Goal: Task Accomplishment & Management: Complete application form

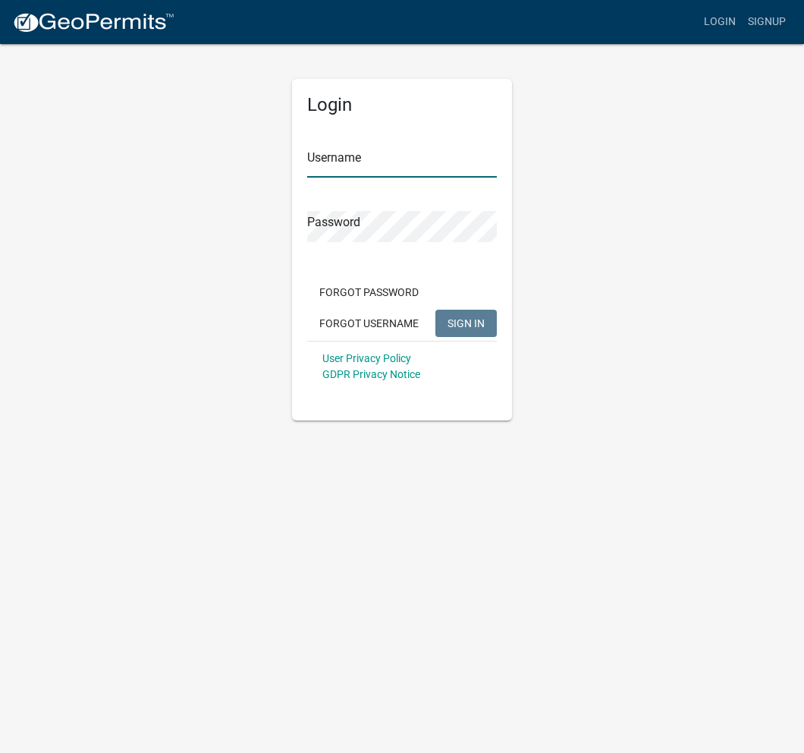
type input "windownation"
click at [461, 326] on span "SIGN IN" at bounding box center [466, 322] width 37 height 12
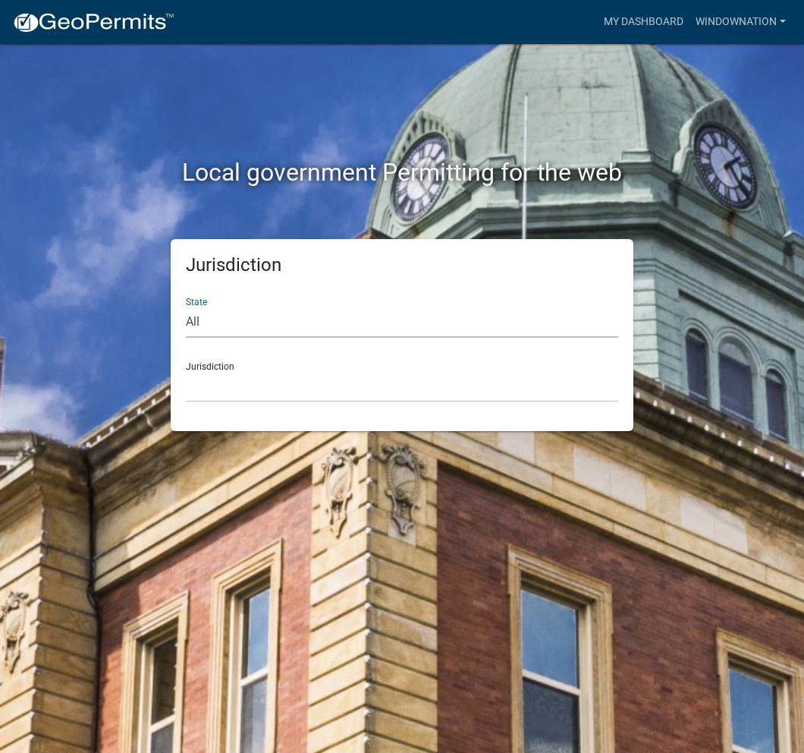
click at [209, 324] on select "All [US_STATE] [US_STATE] [US_STATE] [US_STATE] [US_STATE] [US_STATE] [US_STATE…" at bounding box center [402, 322] width 432 height 31
select select "[US_STATE]"
click at [186, 307] on select "All [US_STATE] [US_STATE] [US_STATE] [US_STATE] [US_STATE] [US_STATE] [US_STATE…" at bounding box center [402, 322] width 432 height 31
click at [301, 386] on select "[GEOGRAPHIC_DATA], [US_STATE] [GEOGRAPHIC_DATA], [US_STATE] [GEOGRAPHIC_DATA], …" at bounding box center [402, 386] width 432 height 31
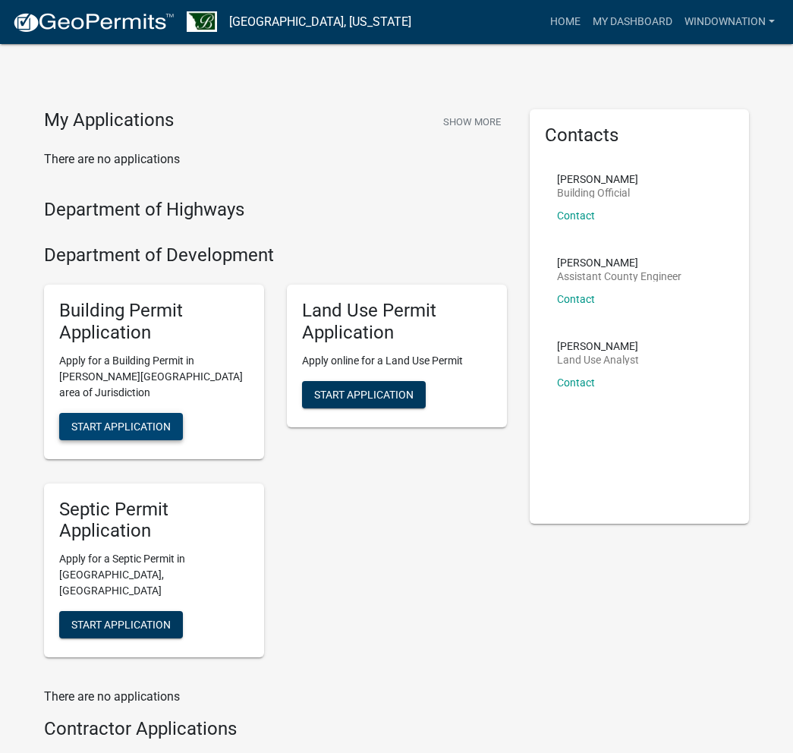
click at [156, 420] on span "Start Application" at bounding box center [120, 426] width 99 height 12
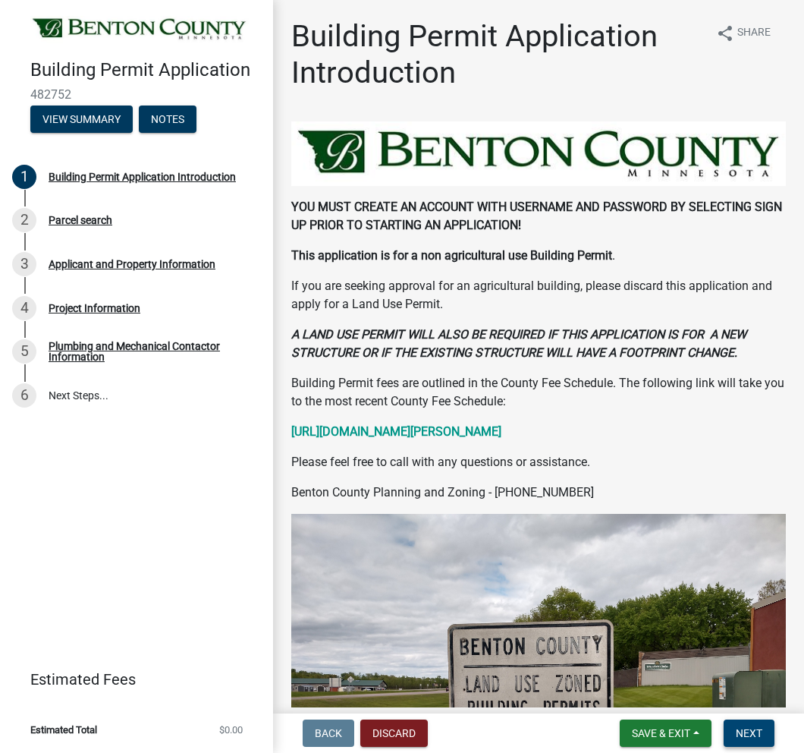
click at [753, 589] on button "Next" at bounding box center [749, 732] width 51 height 27
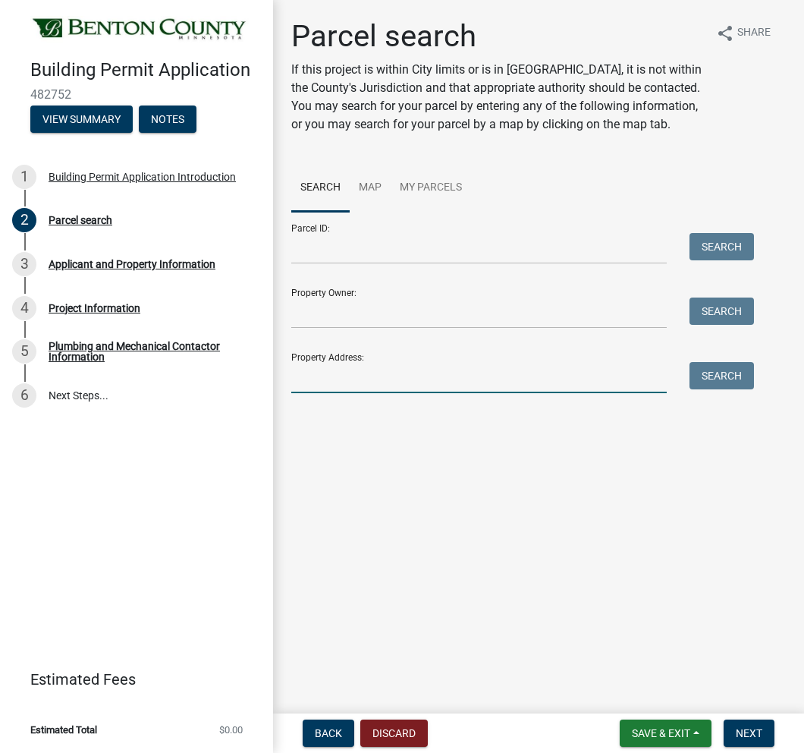
click at [354, 373] on input "Property Address:" at bounding box center [479, 377] width 376 height 31
paste input "[STREET_ADDRESS]"
type input "[STREET_ADDRESS]"
click at [742, 381] on button "Search" at bounding box center [722, 375] width 64 height 27
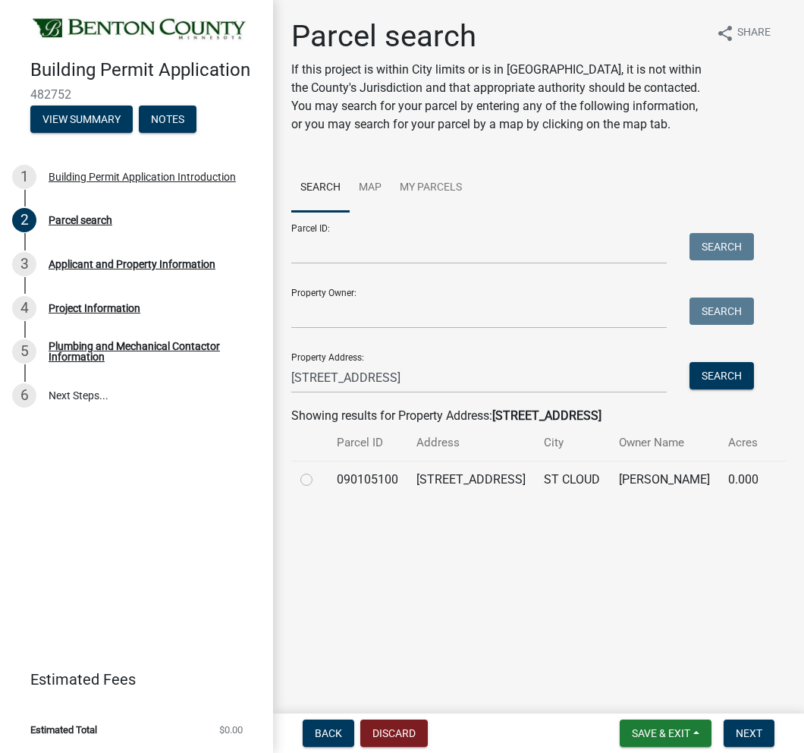
click at [319, 470] on label at bounding box center [319, 470] width 0 height 0
click at [319, 477] on input "radio" at bounding box center [324, 475] width 10 height 10
radio input "true"
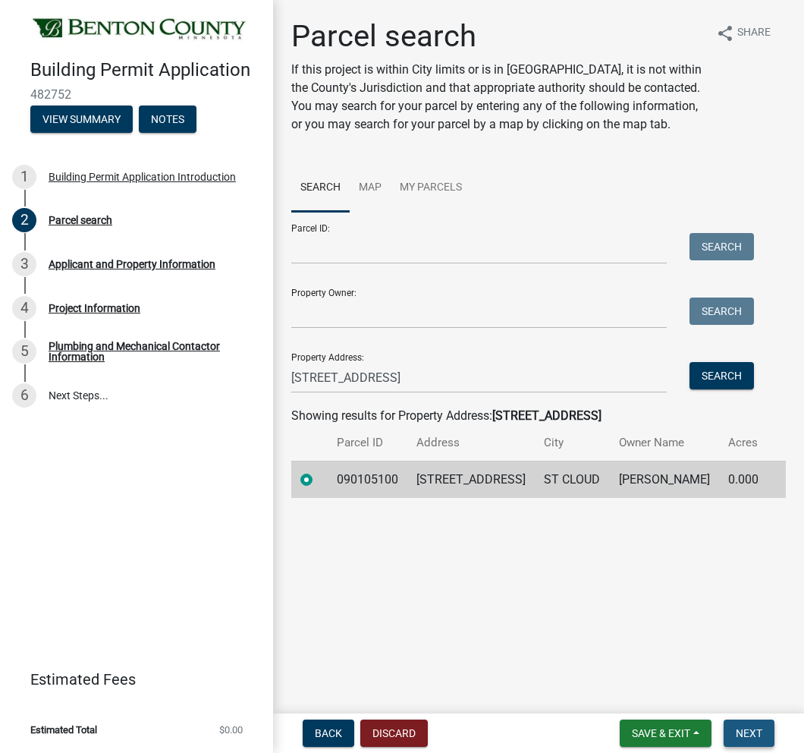
click at [751, 589] on span "Next" at bounding box center [749, 733] width 27 height 12
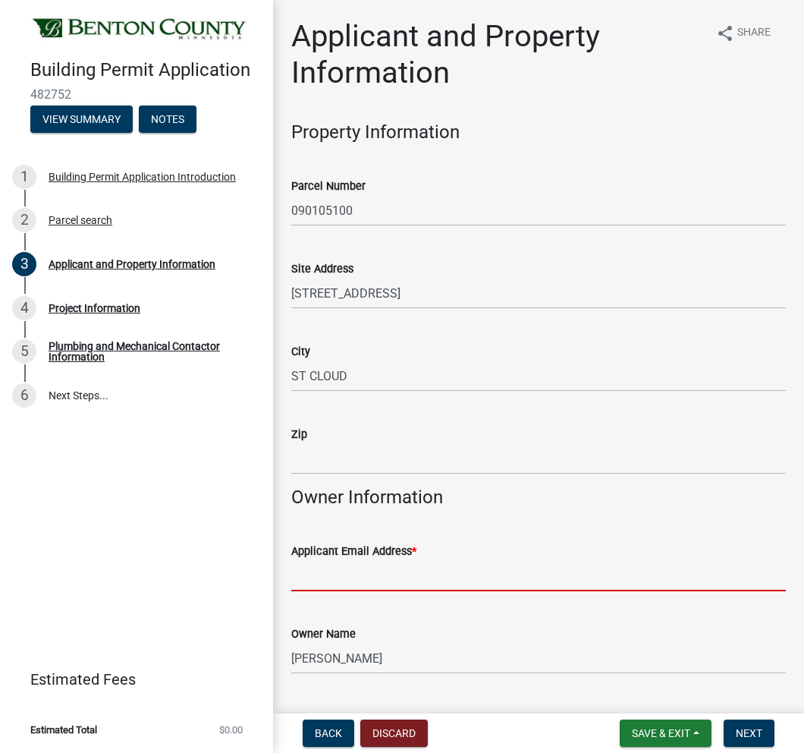
click at [358, 576] on input "Applicant Email Address *" at bounding box center [538, 575] width 495 height 31
type input "[EMAIL_ADDRESS][DOMAIN_NAME]"
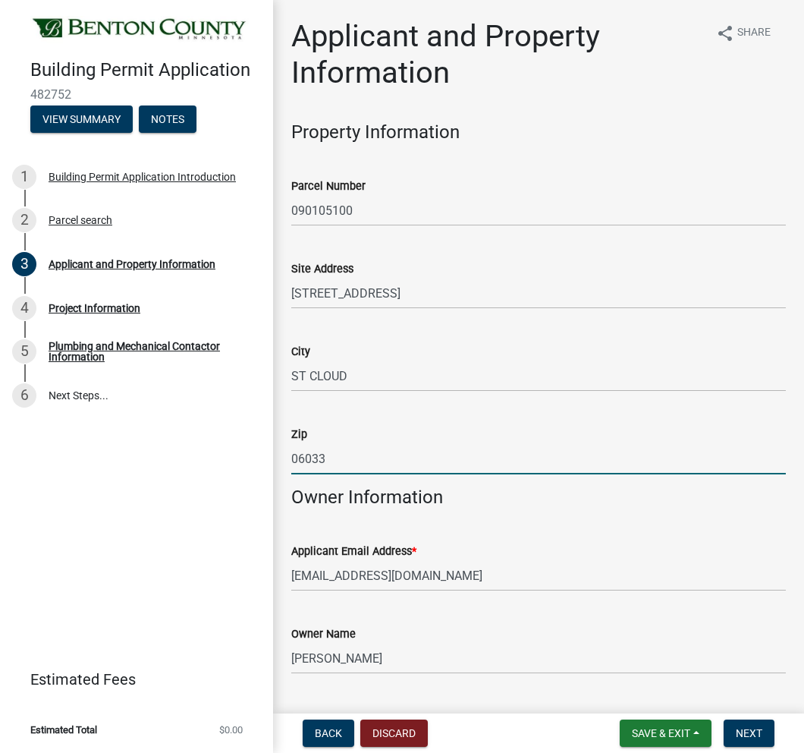
drag, startPoint x: 360, startPoint y: 455, endPoint x: 270, endPoint y: 463, distance: 90.7
click at [266, 460] on div "Building Permit Application 482752 View Summary Notes 1 Building Permit Applica…" at bounding box center [402, 376] width 804 height 753
paste input "56304"
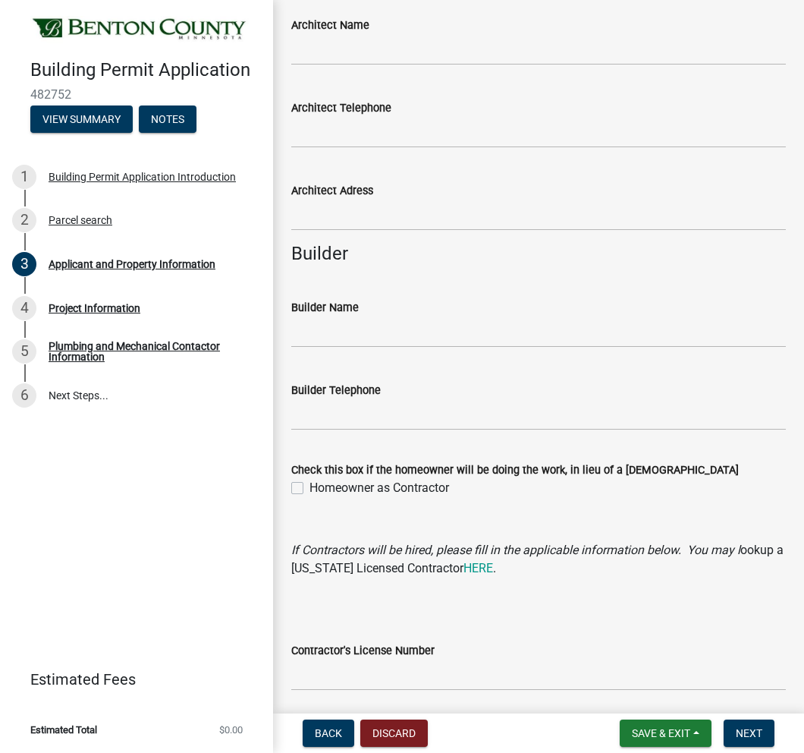
scroll to position [1290, 0]
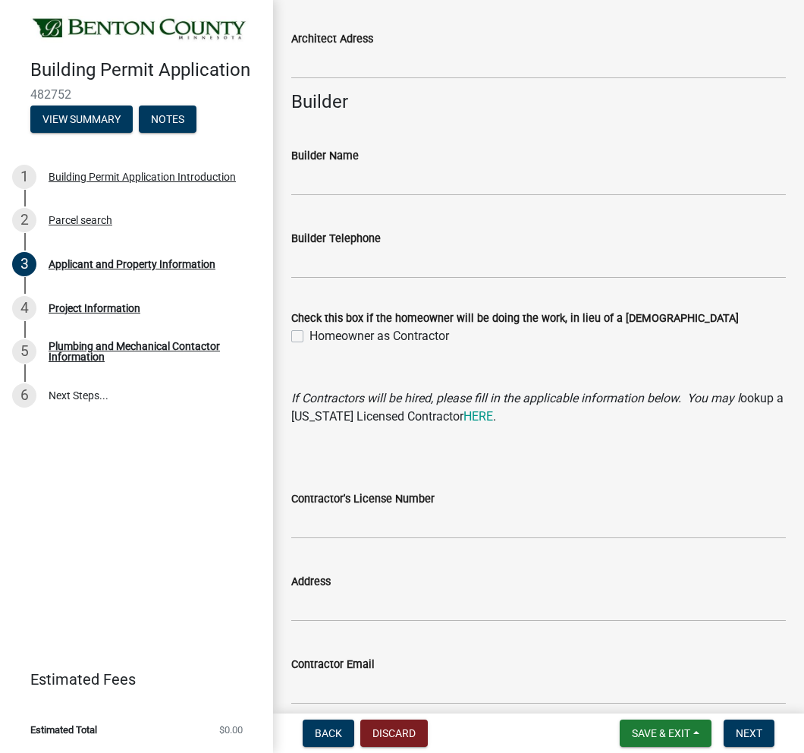
type input "56304"
click at [433, 521] on input "Contractor's License Number" at bounding box center [538, 523] width 495 height 31
type input "BC791991"
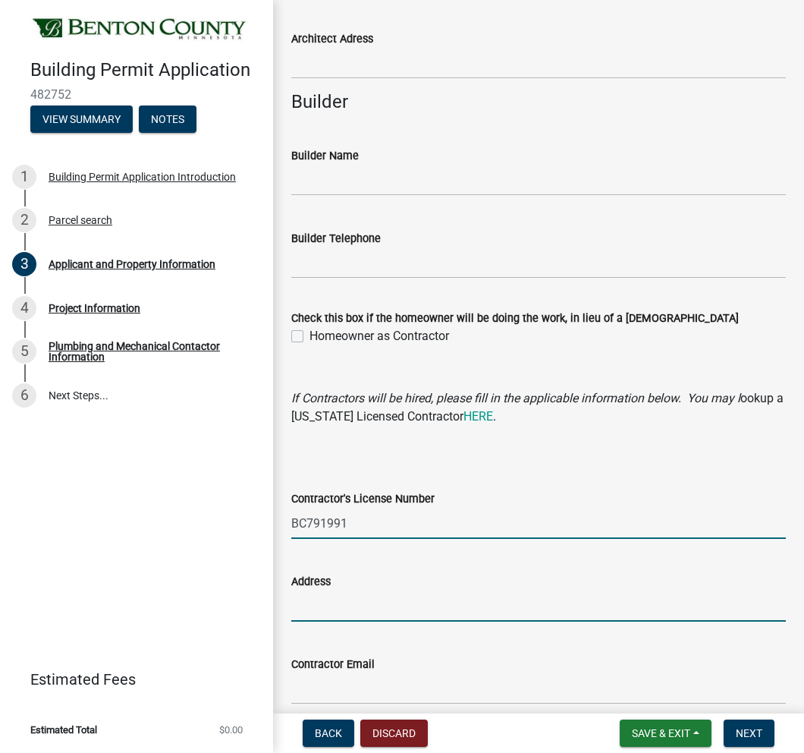
click at [389, 589] on input "Address" at bounding box center [538, 605] width 495 height 31
type input "[STREET_ADDRESS]"
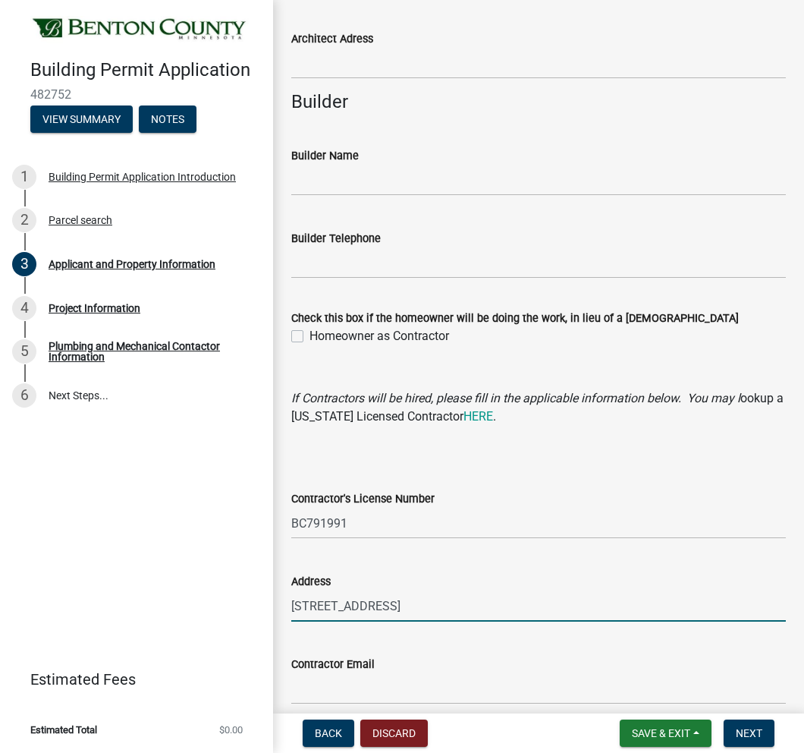
type input "8605782271"
type input "[EMAIL_ADDRESS][DOMAIN_NAME]"
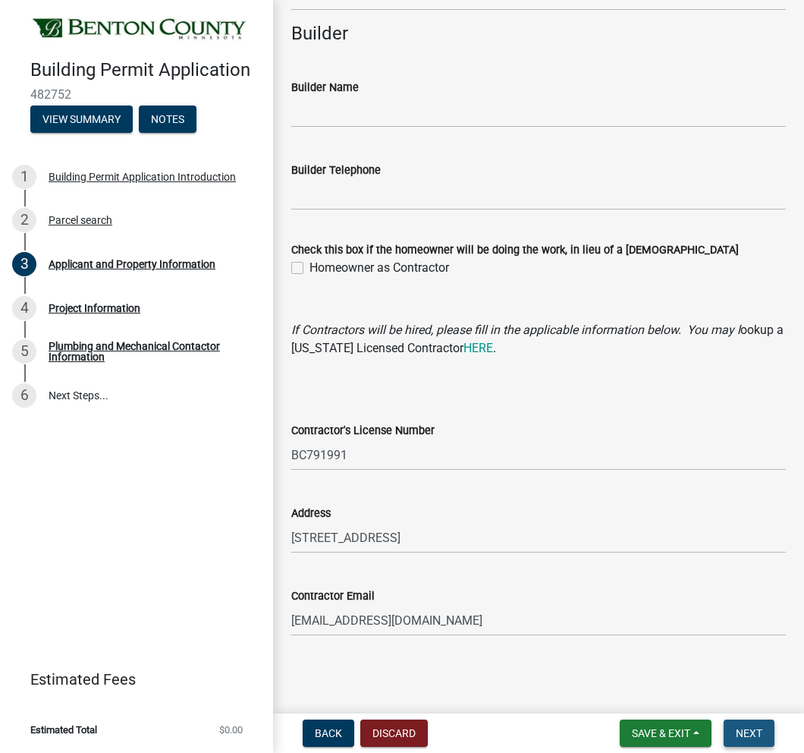
click at [741, 589] on span "Next" at bounding box center [749, 733] width 27 height 12
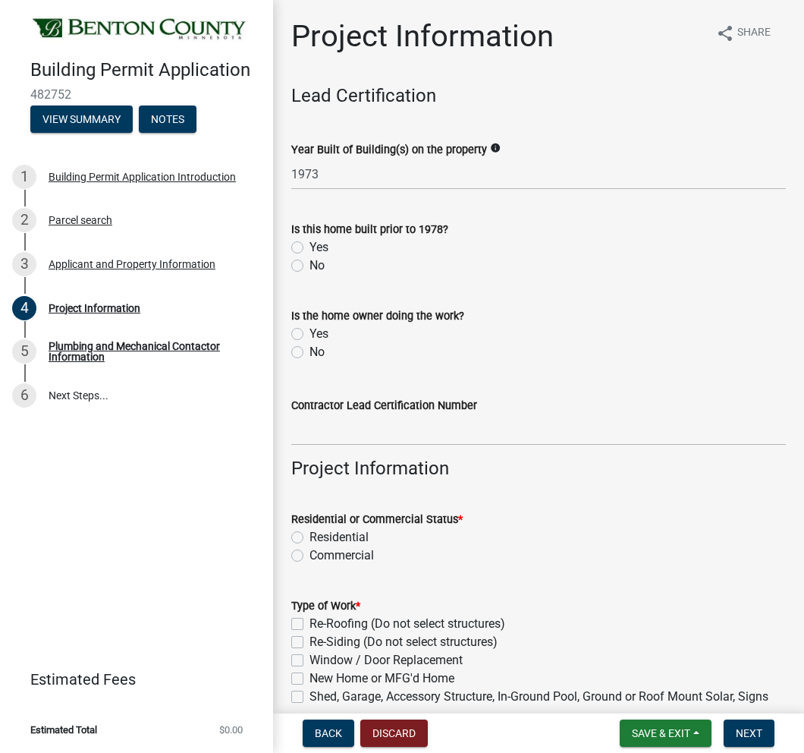
click at [310, 242] on label "Yes" at bounding box center [319, 247] width 19 height 18
click at [310, 242] on input "Yes" at bounding box center [315, 243] width 10 height 10
radio input "true"
click at [310, 348] on label "No" at bounding box center [317, 352] width 15 height 18
click at [310, 348] on input "No" at bounding box center [315, 348] width 10 height 10
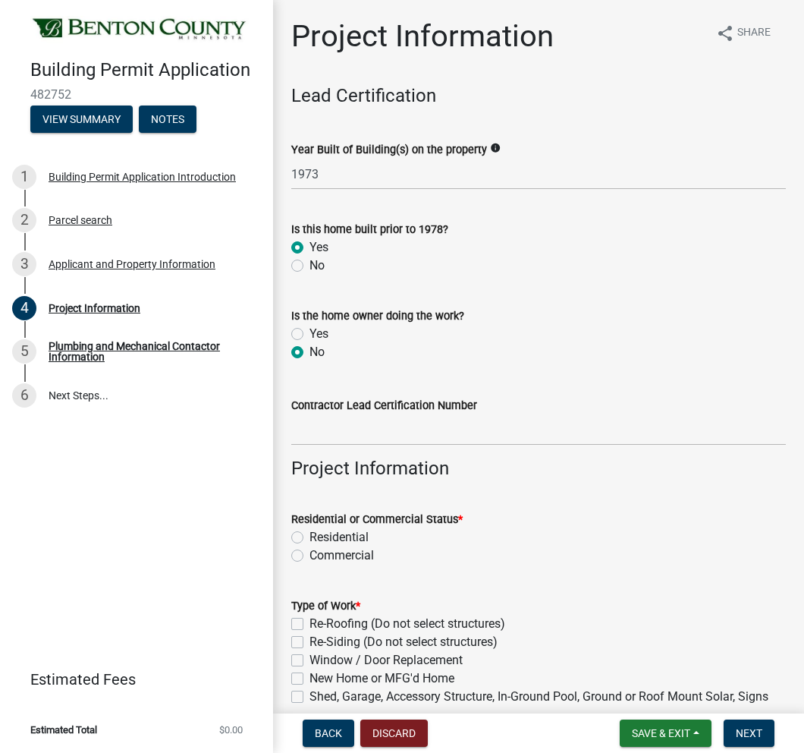
radio input "true"
click at [318, 433] on input "Contractor Lead Certification Number" at bounding box center [538, 429] width 495 height 31
click at [392, 432] on input "NAT-21505-3" at bounding box center [538, 429] width 495 height 31
type input "NAT-21505-4"
click at [572, 497] on form "Residential or Commercial Status * Residential Commercial" at bounding box center [538, 528] width 495 height 73
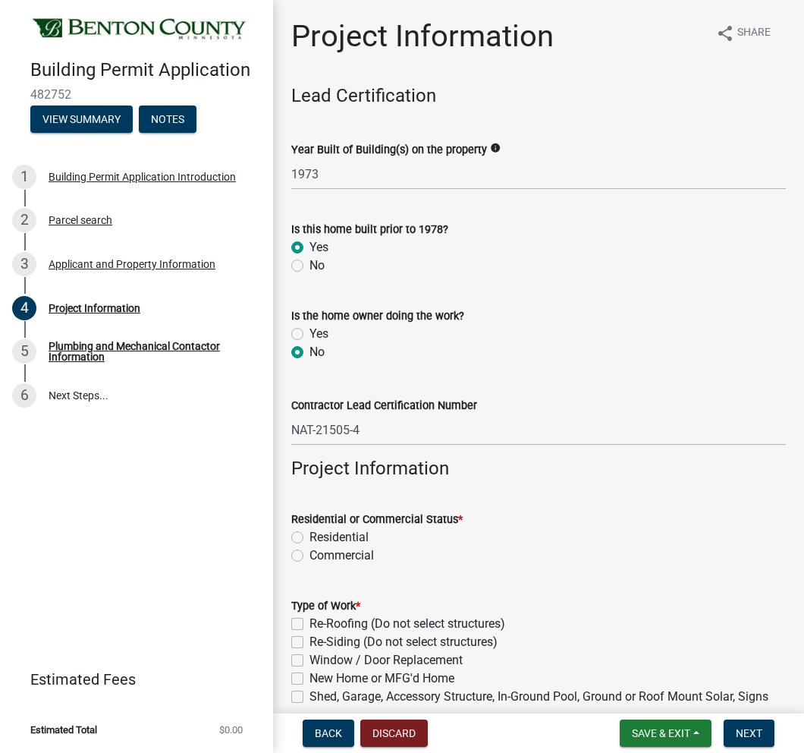
click at [310, 539] on label "Residential" at bounding box center [339, 537] width 59 height 18
click at [310, 538] on input "Residential" at bounding box center [315, 533] width 10 height 10
radio input "true"
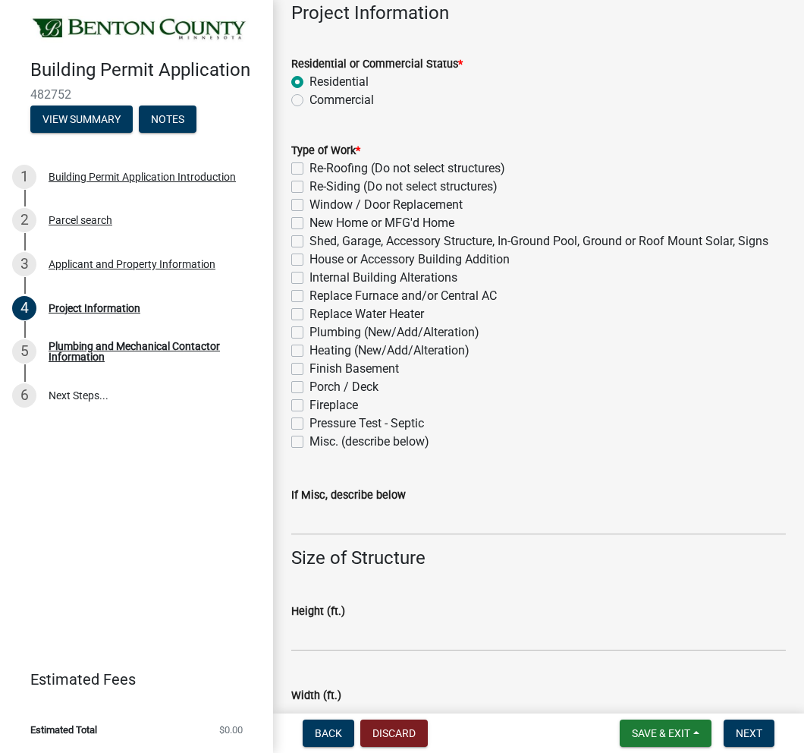
click at [310, 204] on label "Window / Door Replacement" at bounding box center [386, 205] width 153 height 18
click at [310, 204] on input "Window / Door Replacement" at bounding box center [315, 201] width 10 height 10
checkbox input "true"
checkbox input "false"
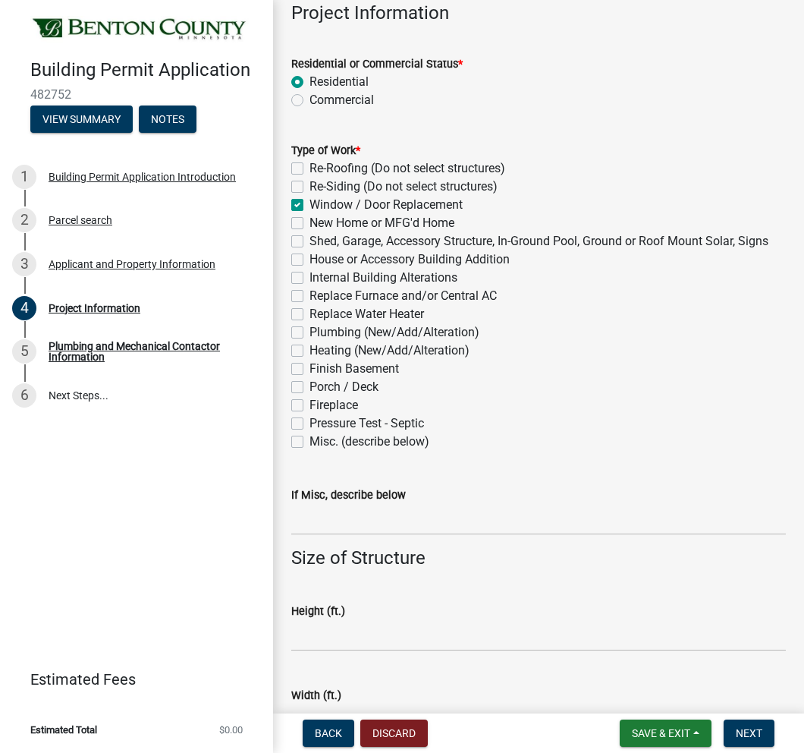
checkbox input "true"
checkbox input "false"
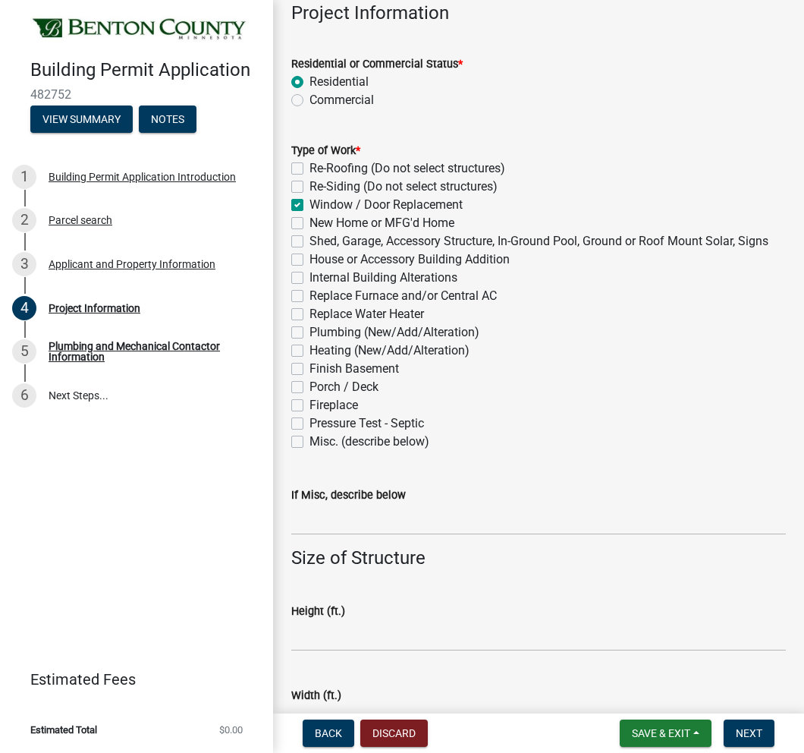
checkbox input "false"
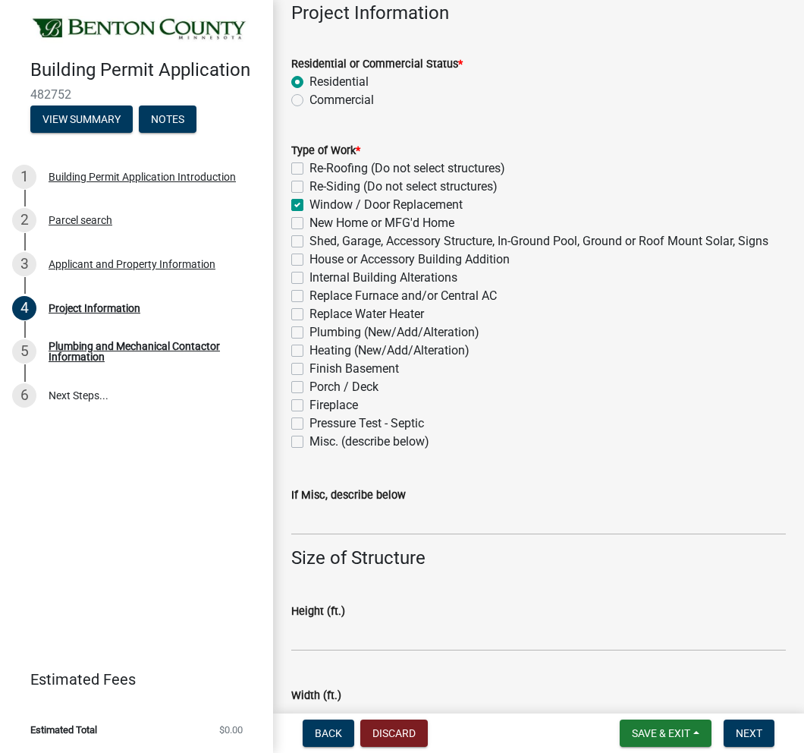
checkbox input "false"
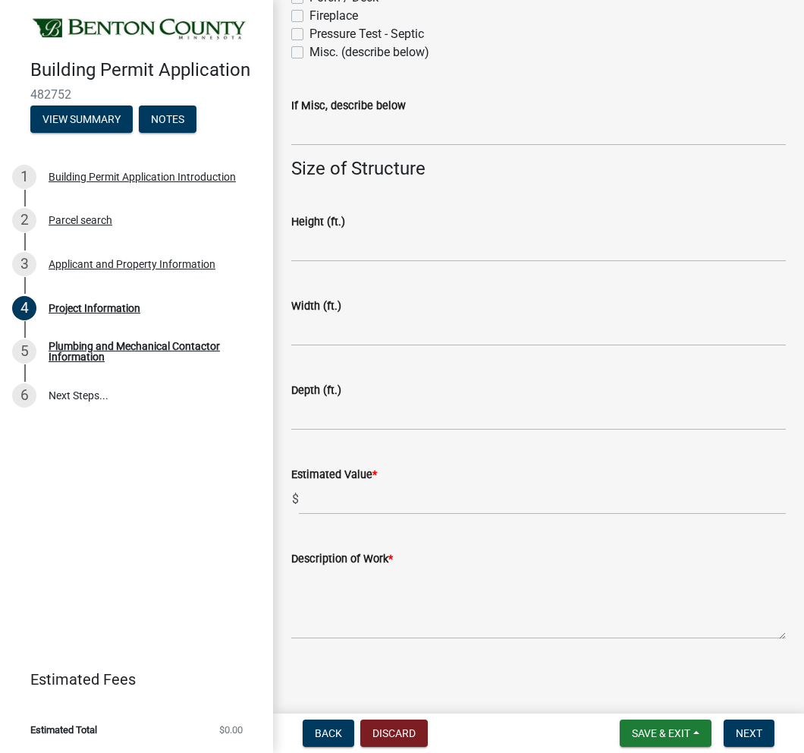
scroll to position [848, 0]
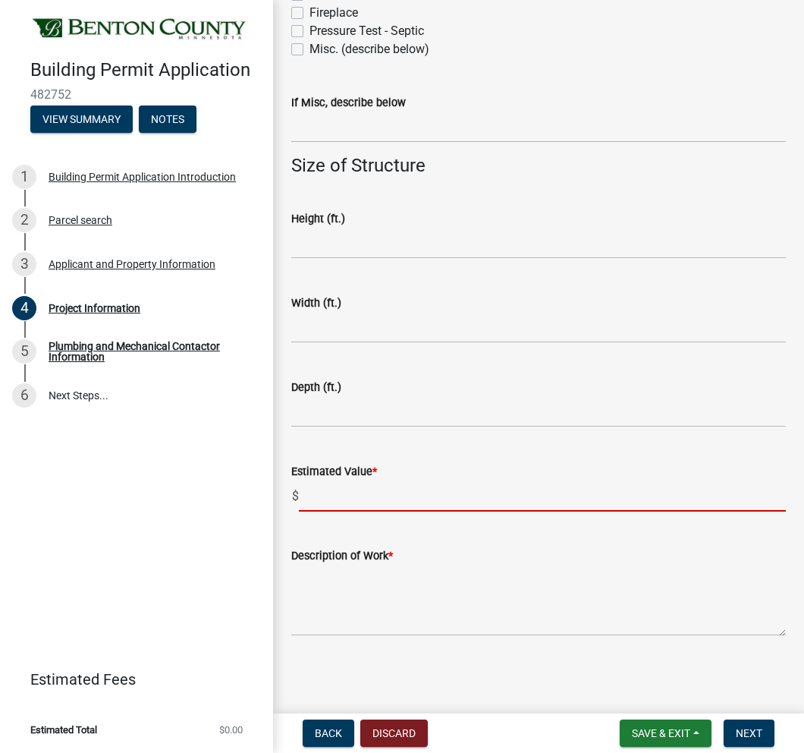
click at [414, 495] on input "text" at bounding box center [542, 495] width 487 height 31
paste input "43,756"
type input "43756"
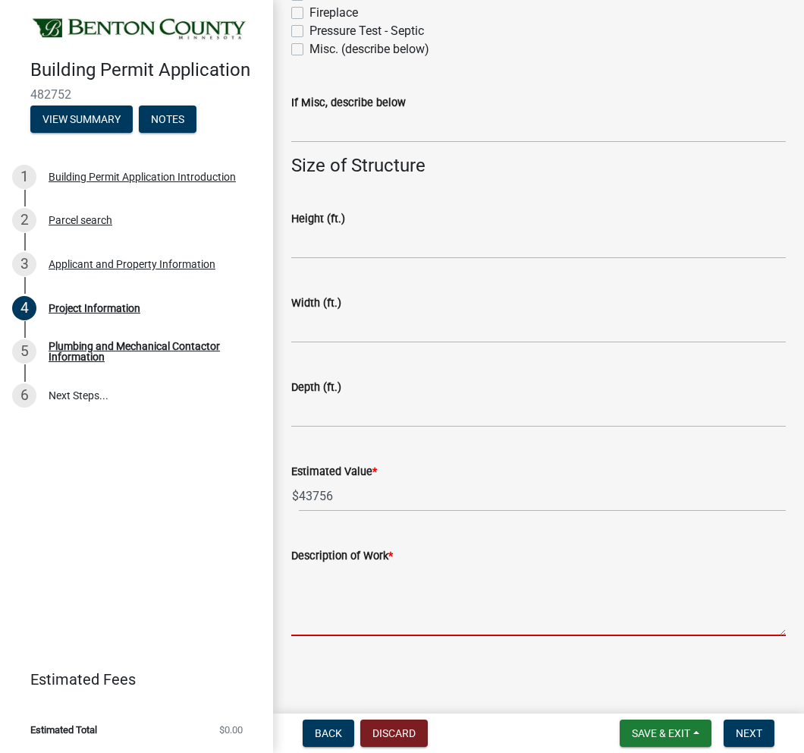
click at [403, 589] on textarea "Description of Work *" at bounding box center [538, 600] width 495 height 71
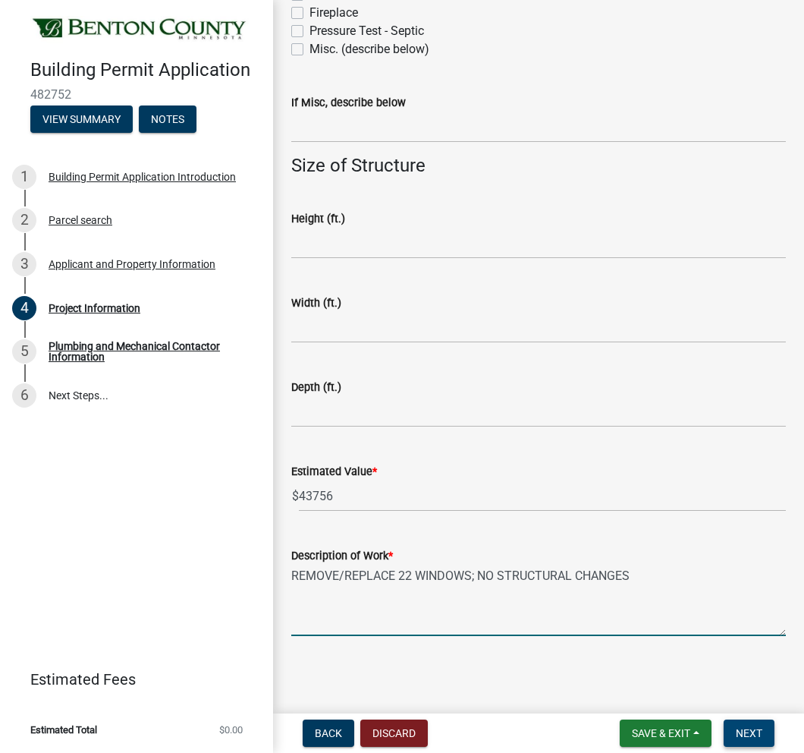
type textarea "REMOVE/REPLACE 22 WINDOWS; NO STRUCTURAL CHANGES"
click at [747, 589] on span "Next" at bounding box center [749, 733] width 27 height 12
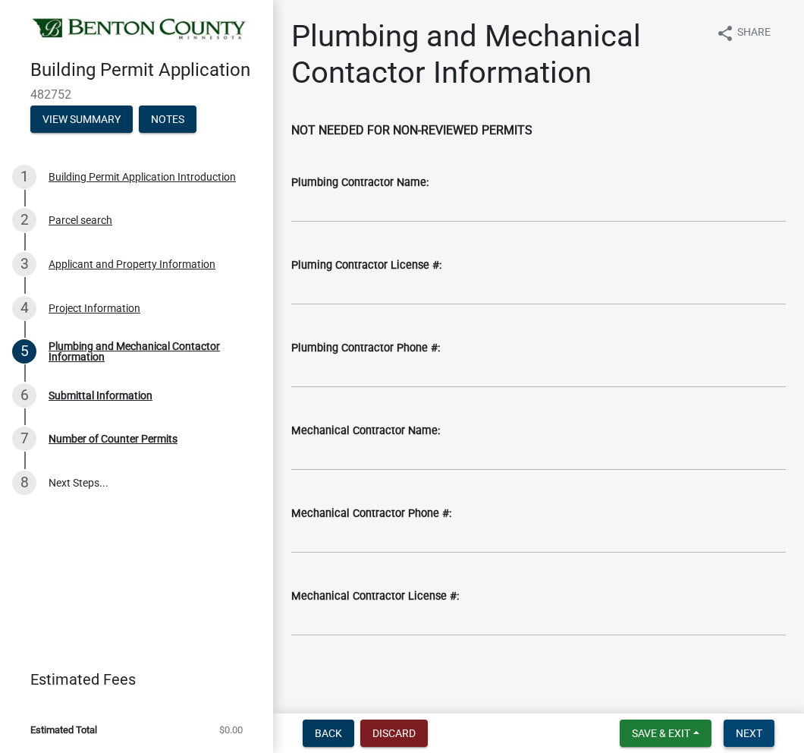
click at [744, 589] on button "Next" at bounding box center [749, 732] width 51 height 27
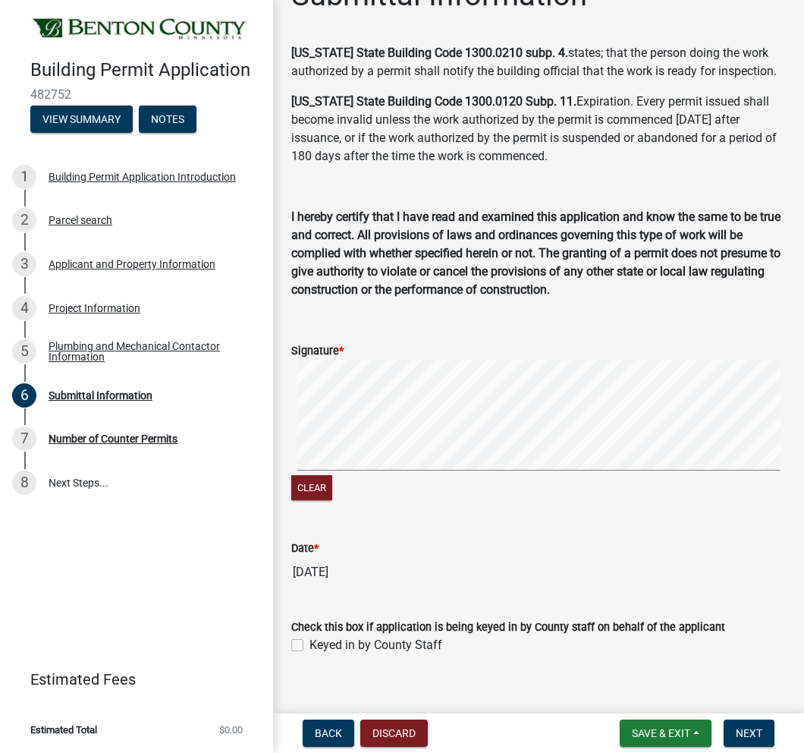
scroll to position [79, 0]
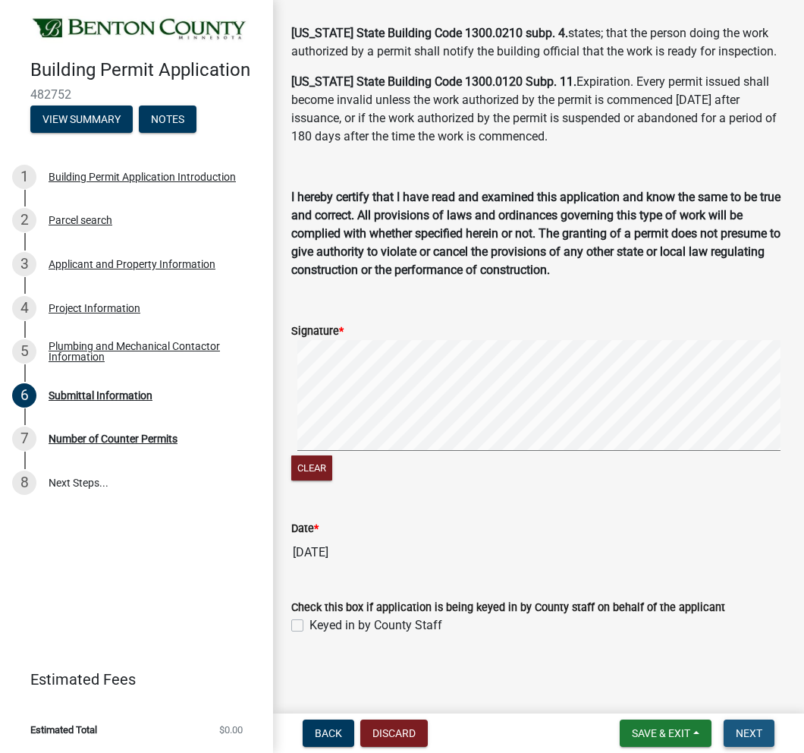
click at [741, 589] on button "Next" at bounding box center [749, 732] width 51 height 27
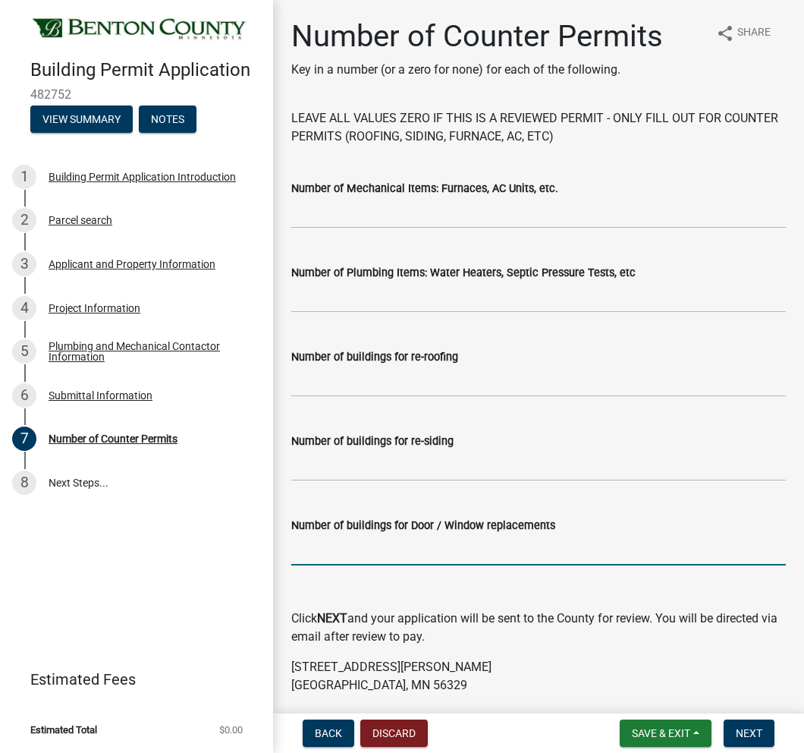
click at [399, 545] on input "text" at bounding box center [538, 549] width 495 height 31
type input "22"
click at [492, 589] on p "[STREET_ADDRESS][PERSON_NAME][PERSON_NAME]" at bounding box center [538, 676] width 495 height 36
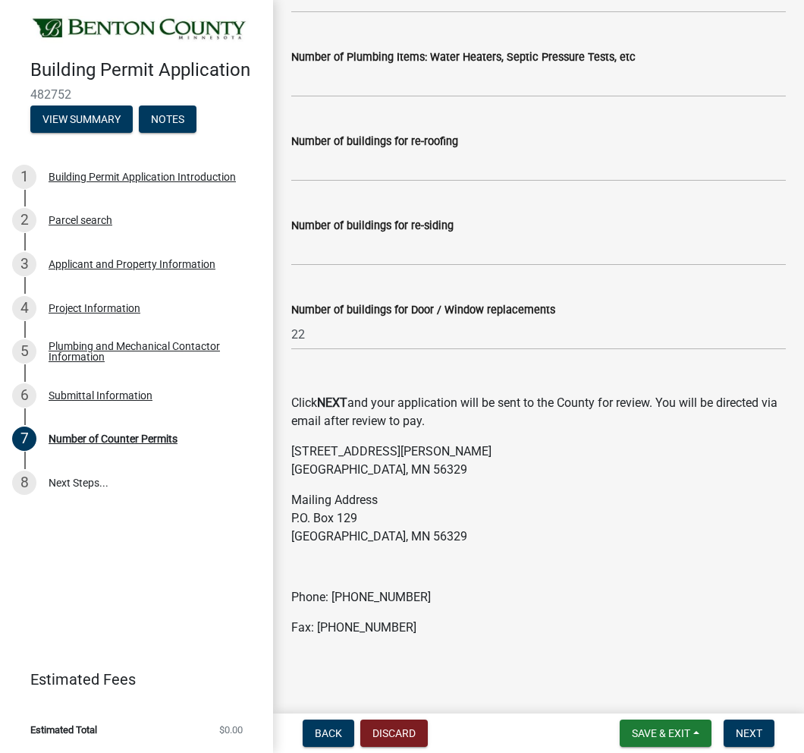
scroll to position [216, 0]
click at [747, 589] on button "Next" at bounding box center [749, 732] width 51 height 27
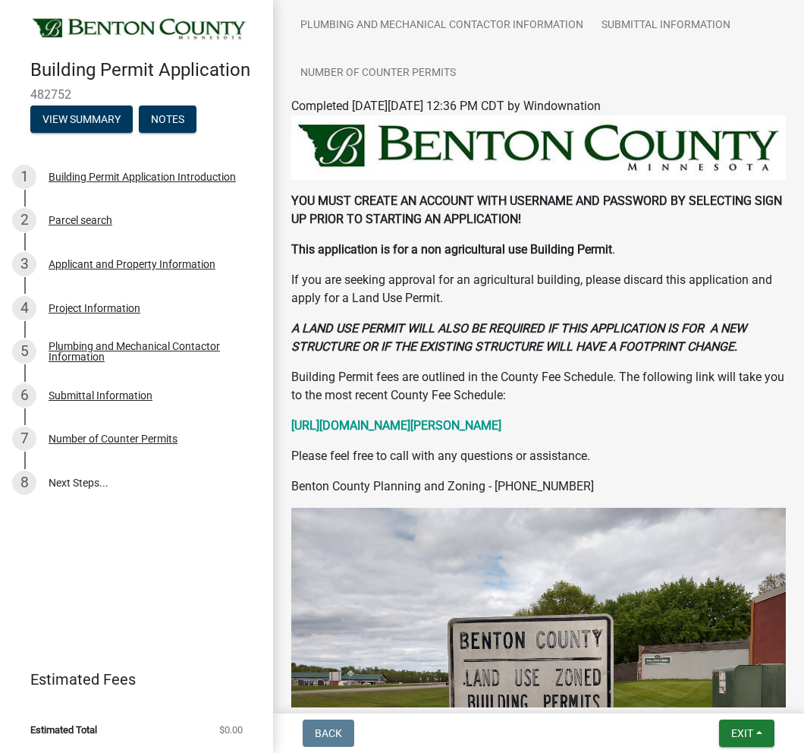
scroll to position [479, 0]
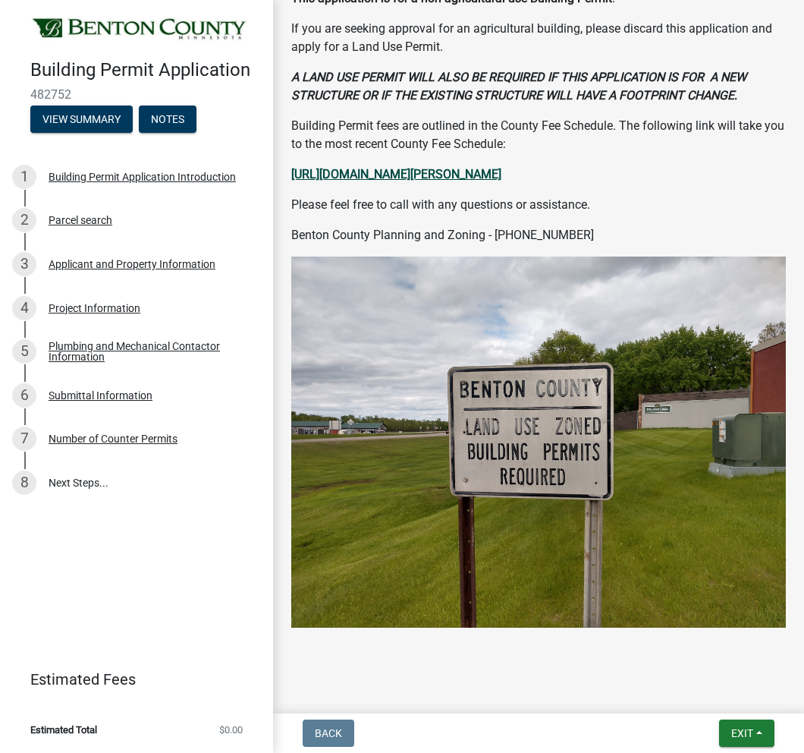
click at [448, 170] on strong "[URL][DOMAIN_NAME][PERSON_NAME]" at bounding box center [396, 174] width 210 height 14
click at [765, 589] on button "Exit" at bounding box center [746, 732] width 55 height 27
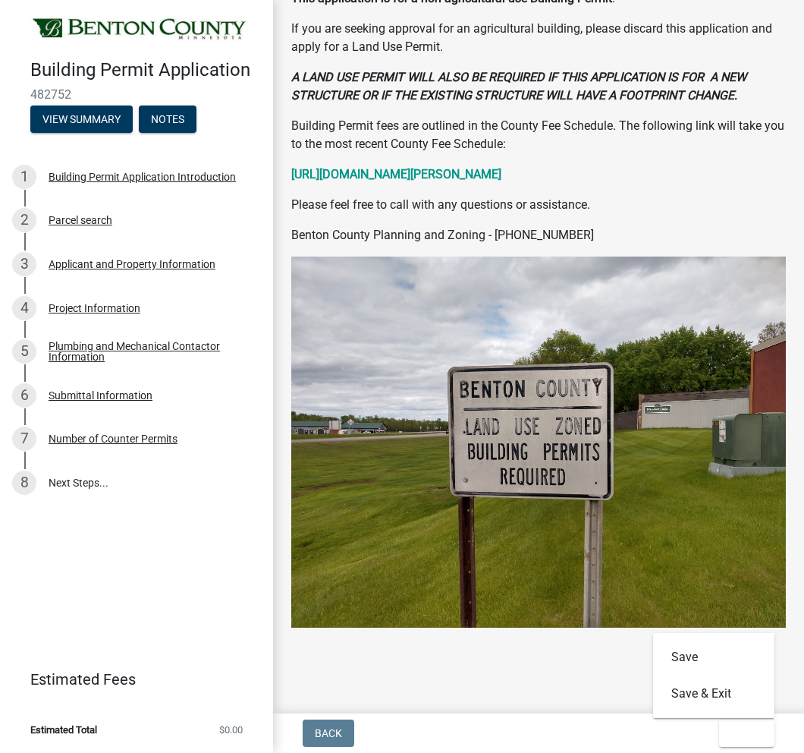
click at [527, 589] on main "Submitted Thank you for submitting your information. You may view the submitted…" at bounding box center [538, 353] width 531 height 707
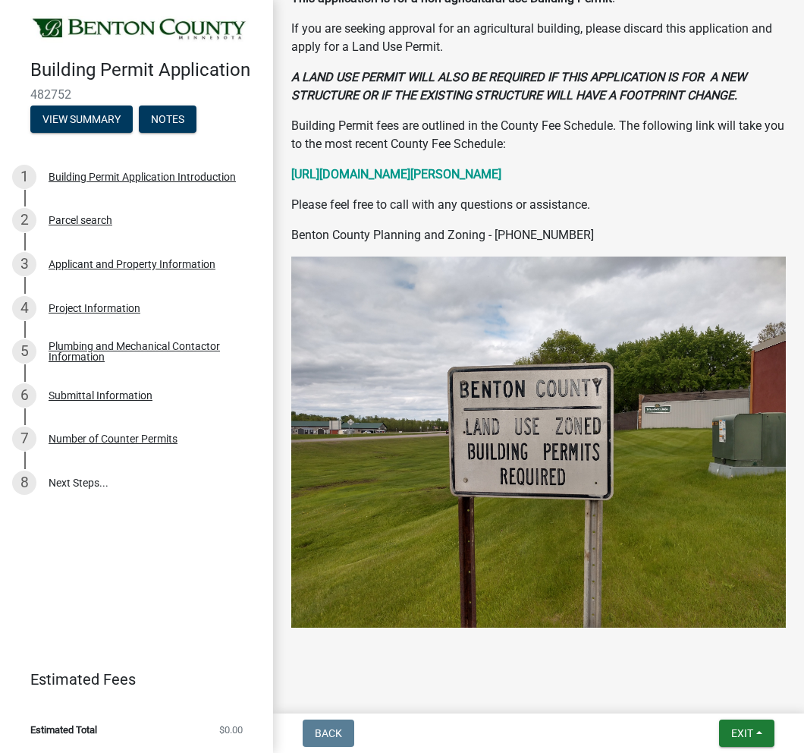
scroll to position [0, 0]
